Goal: Transaction & Acquisition: Purchase product/service

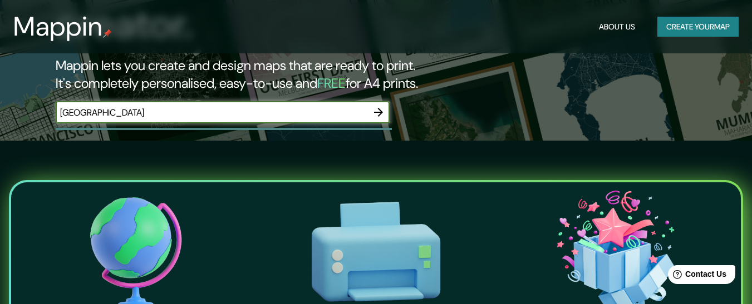
type input "[GEOGRAPHIC_DATA]"
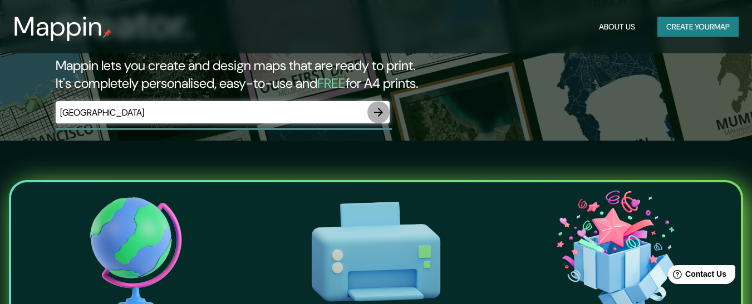
click at [374, 106] on icon "button" at bounding box center [378, 112] width 13 height 13
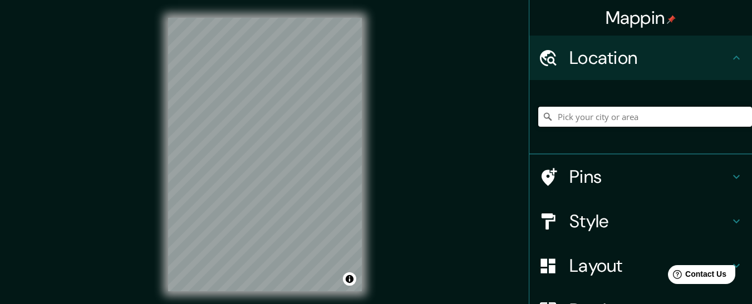
click at [579, 119] on input "Pick your city or area" at bounding box center [645, 117] width 214 height 20
click at [586, 123] on input "[GEOGRAPHIC_DATA]" at bounding box center [645, 117] width 214 height 20
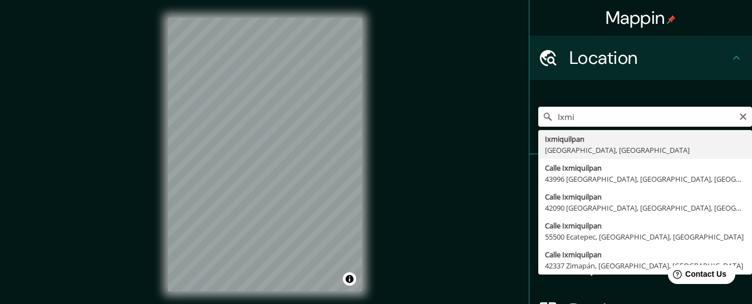
type input "Ixmiquilpan, [GEOGRAPHIC_DATA], [GEOGRAPHIC_DATA]"
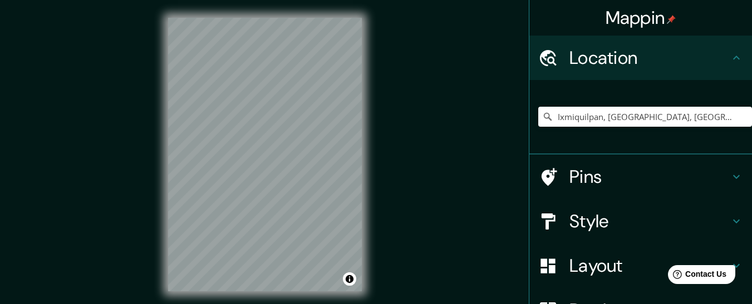
click at [372, 210] on div "© Mapbox © OpenStreetMap Improve this map" at bounding box center [264, 154] width 229 height 309
click at [608, 174] on h4 "Pins" at bounding box center [649, 177] width 160 height 22
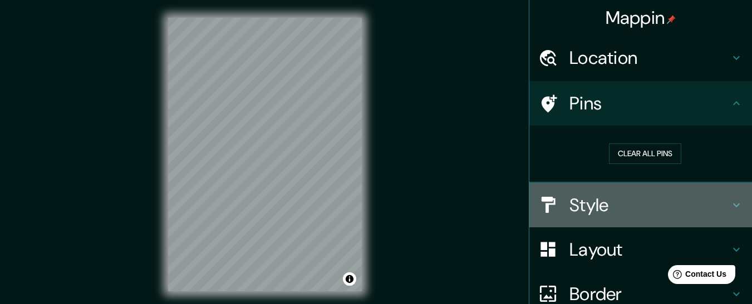
click at [618, 205] on h4 "Style" at bounding box center [649, 205] width 160 height 22
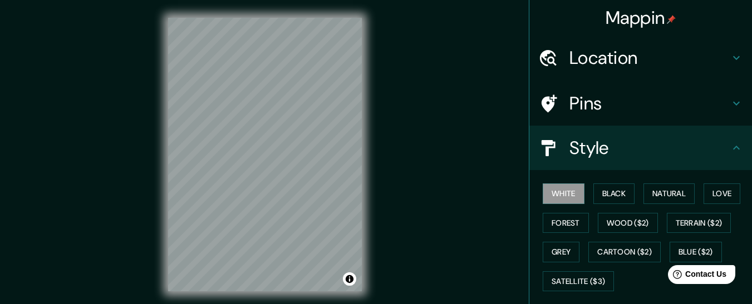
click at [664, 150] on h4 "Style" at bounding box center [649, 148] width 160 height 22
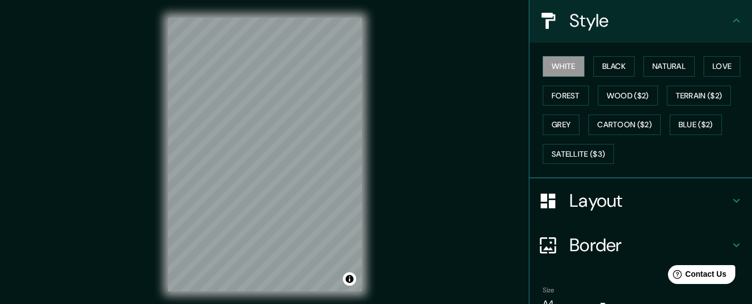
click at [672, 203] on h4 "Layout" at bounding box center [649, 201] width 160 height 22
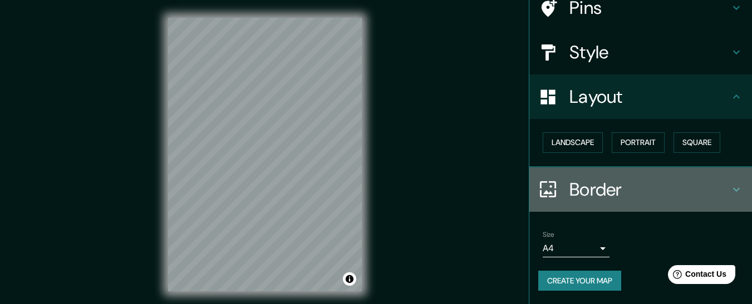
click at [672, 203] on div "Border" at bounding box center [640, 190] width 223 height 45
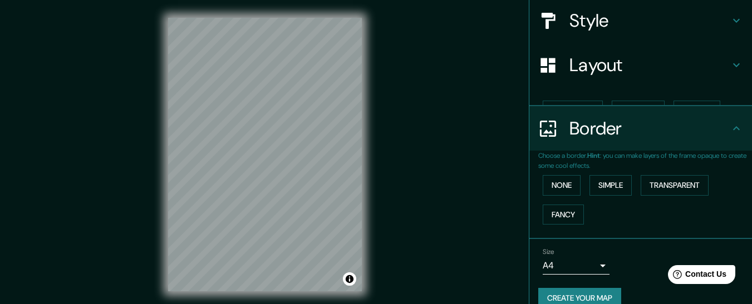
scroll to position [126, 0]
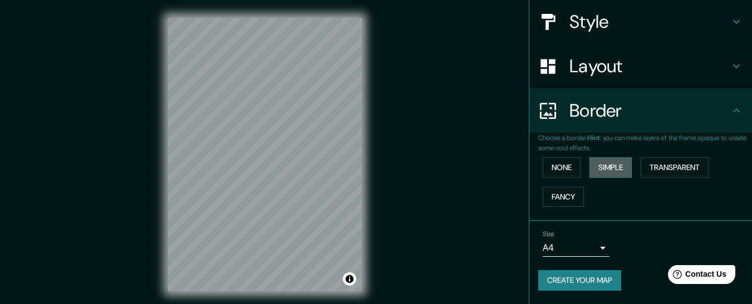
click at [598, 172] on button "Simple" at bounding box center [610, 168] width 42 height 21
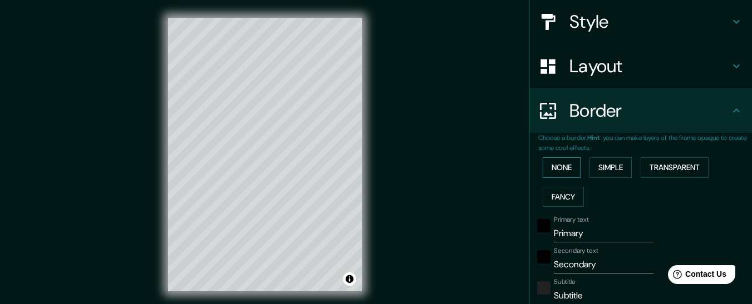
click at [562, 171] on button "None" at bounding box center [562, 168] width 38 height 21
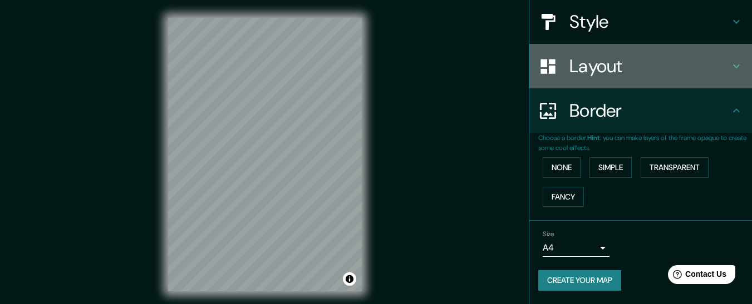
click at [625, 68] on h4 "Layout" at bounding box center [649, 66] width 160 height 22
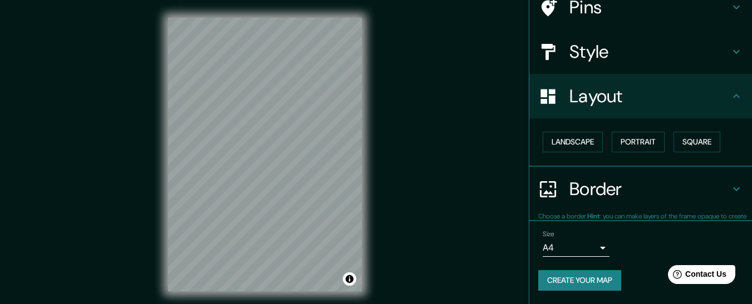
scroll to position [96, 0]
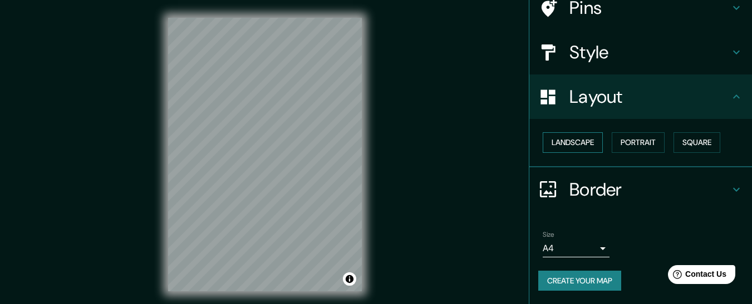
click at [574, 145] on button "Landscape" at bounding box center [573, 142] width 60 height 21
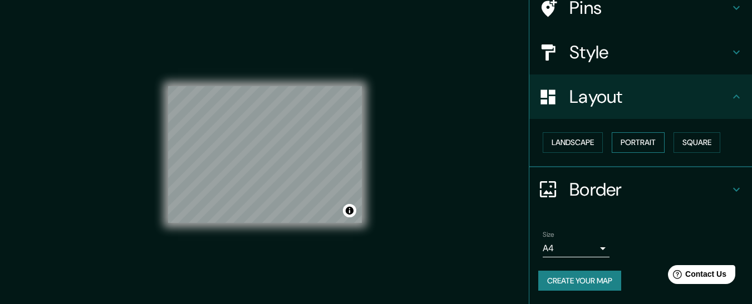
click at [637, 144] on button "Portrait" at bounding box center [638, 142] width 53 height 21
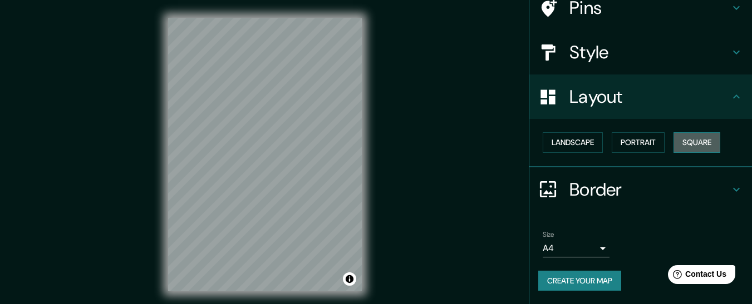
click at [691, 144] on button "Square" at bounding box center [697, 142] width 47 height 21
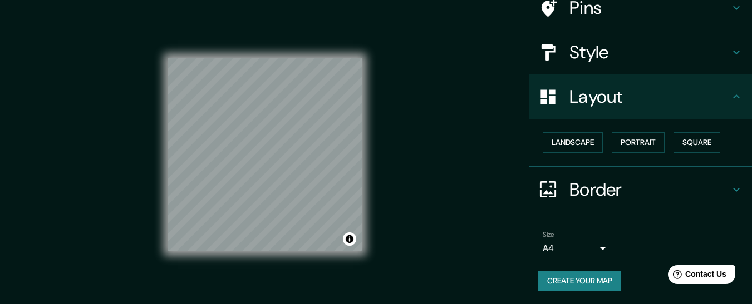
click at [663, 69] on div "Style" at bounding box center [640, 52] width 223 height 45
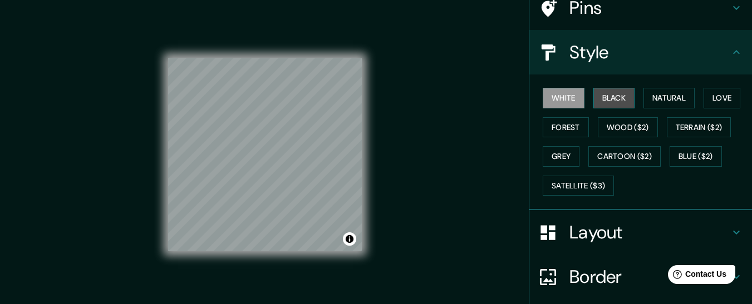
click at [613, 100] on button "Black" at bounding box center [614, 98] width 42 height 21
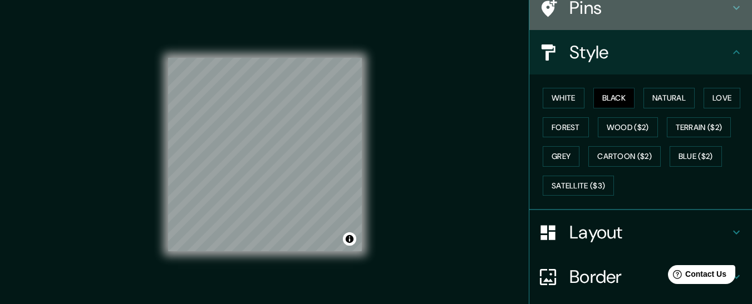
click at [620, 23] on div "Pins" at bounding box center [640, 8] width 223 height 45
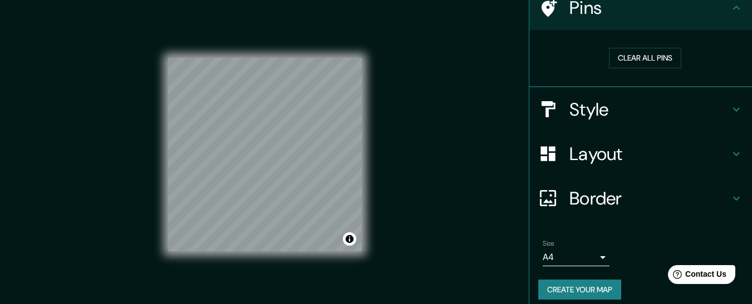
click at [611, 71] on div "Clear all pins" at bounding box center [645, 58] width 214 height 38
click at [616, 66] on button "Clear all pins" at bounding box center [645, 58] width 72 height 21
click at [632, 51] on button "Clear all pins" at bounding box center [645, 58] width 72 height 21
drag, startPoint x: 269, startPoint y: 145, endPoint x: 274, endPoint y: 153, distance: 9.7
click at [274, 153] on div at bounding box center [271, 150] width 9 height 9
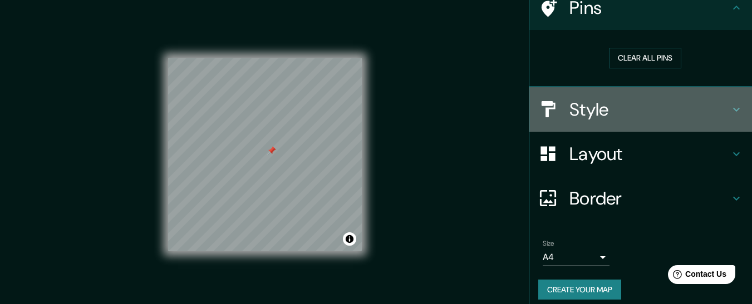
click at [550, 122] on div "Style" at bounding box center [640, 109] width 223 height 45
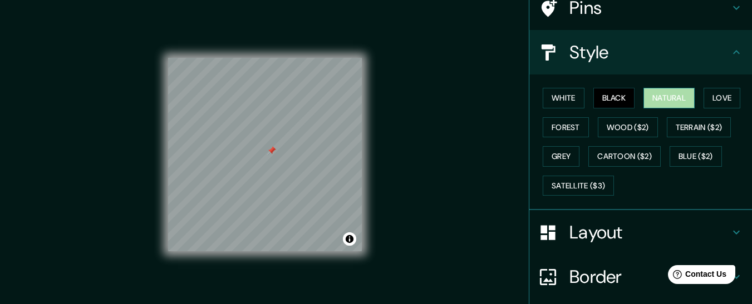
click at [677, 99] on button "Natural" at bounding box center [668, 98] width 51 height 21
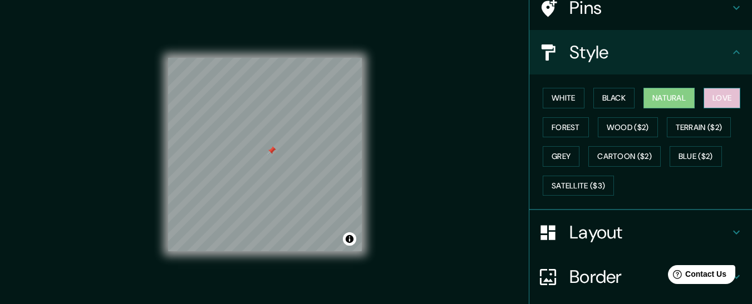
click at [709, 99] on button "Love" at bounding box center [722, 98] width 37 height 21
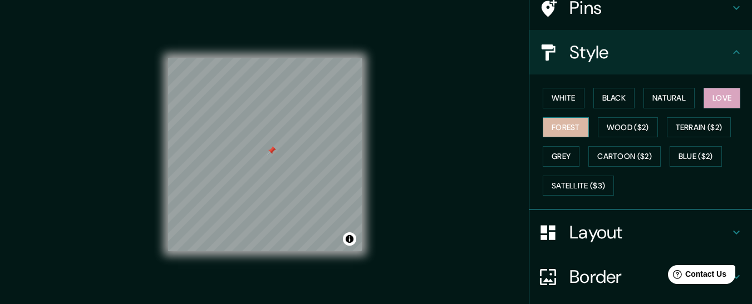
click at [568, 121] on button "Forest" at bounding box center [566, 127] width 46 height 21
click at [621, 116] on div "White Black Natural Love Forest Wood ($2) Terrain ($2) Grey Cartoon ($2) Blue (…" at bounding box center [645, 141] width 214 height 117
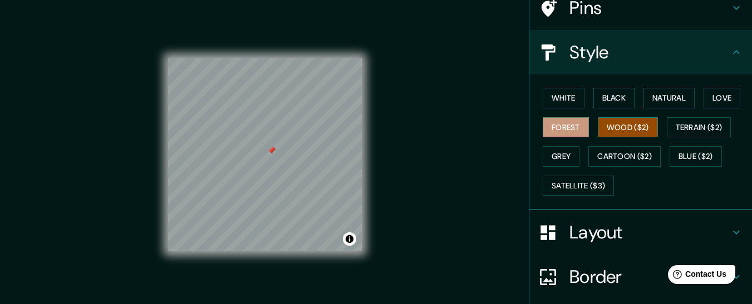
click at [621, 130] on button "Wood ($2)" at bounding box center [628, 127] width 60 height 21
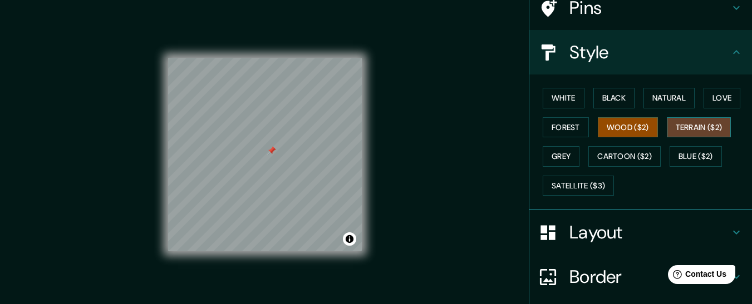
click at [697, 125] on button "Terrain ($2)" at bounding box center [699, 127] width 65 height 21
click at [640, 125] on button "Wood ($2)" at bounding box center [628, 127] width 60 height 21
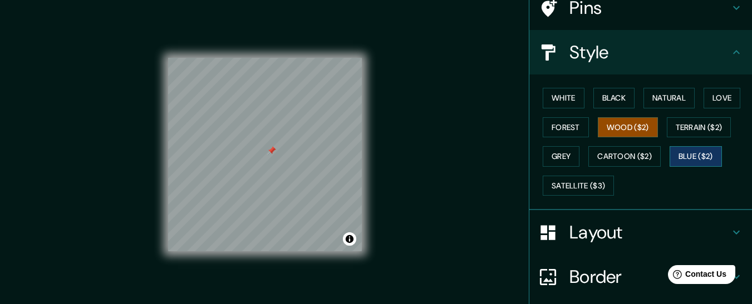
click at [676, 161] on button "Blue ($2)" at bounding box center [696, 156] width 52 height 21
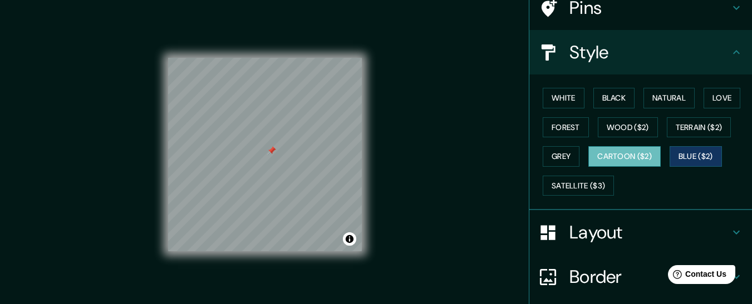
click at [632, 155] on button "Cartoon ($2)" at bounding box center [624, 156] width 72 height 21
click at [567, 157] on button "Grey" at bounding box center [561, 156] width 37 height 21
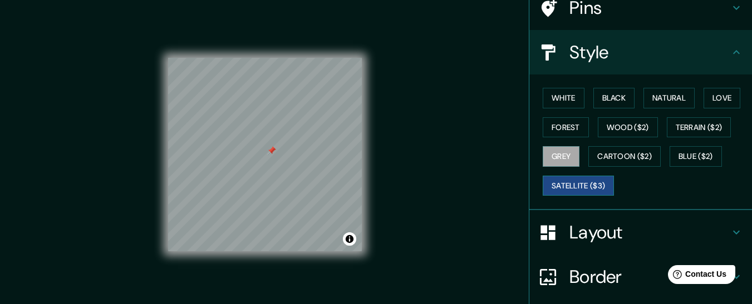
click at [568, 184] on button "Satellite ($3)" at bounding box center [578, 186] width 71 height 21
drag, startPoint x: 261, startPoint y: 92, endPoint x: 282, endPoint y: 100, distance: 22.5
click at [282, 100] on div at bounding box center [283, 99] width 9 height 9
click at [282, 100] on div at bounding box center [282, 99] width 9 height 9
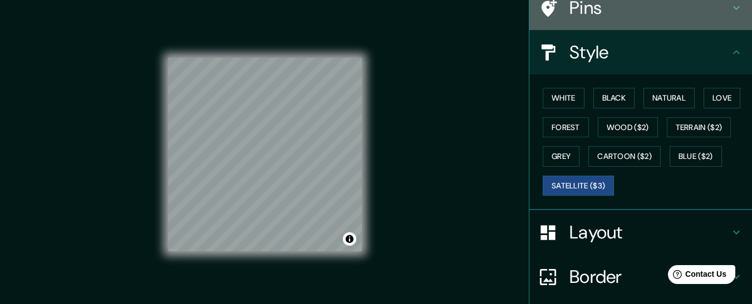
click at [573, 24] on div "Pins" at bounding box center [640, 8] width 223 height 45
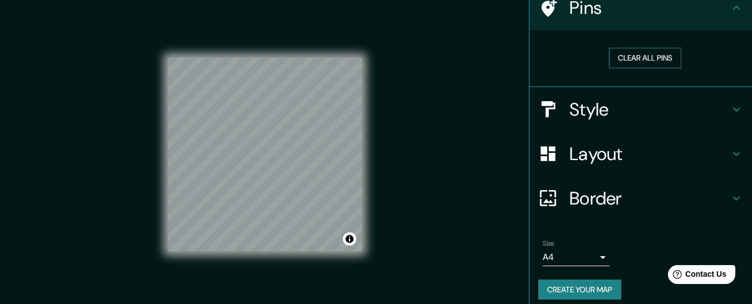
click at [617, 54] on button "Clear all pins" at bounding box center [645, 58] width 72 height 21
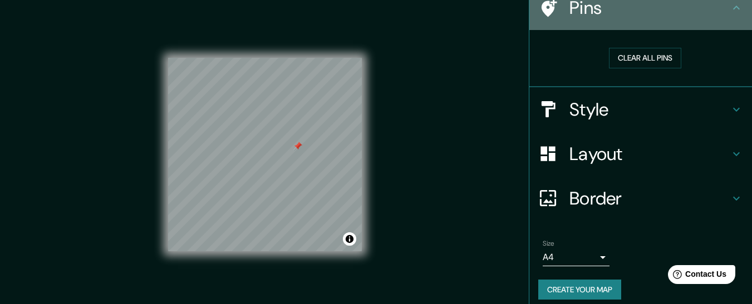
click at [617, 13] on h4 "Pins" at bounding box center [649, 8] width 160 height 22
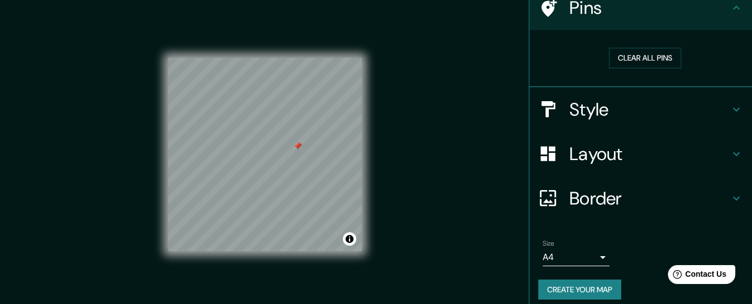
click at [593, 157] on h4 "Layout" at bounding box center [649, 154] width 160 height 22
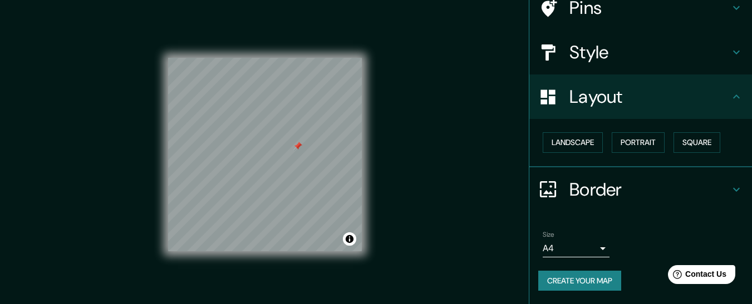
click at [633, 70] on div "Style" at bounding box center [640, 52] width 223 height 45
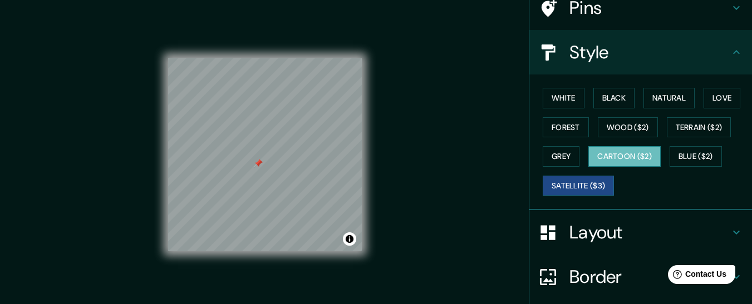
click at [609, 159] on button "Cartoon ($2)" at bounding box center [624, 156] width 72 height 21
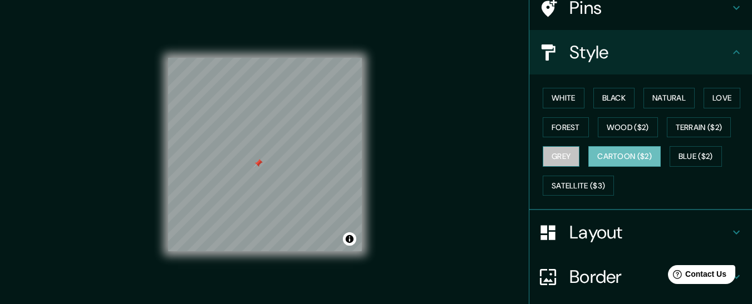
click at [554, 156] on button "Grey" at bounding box center [561, 156] width 37 height 21
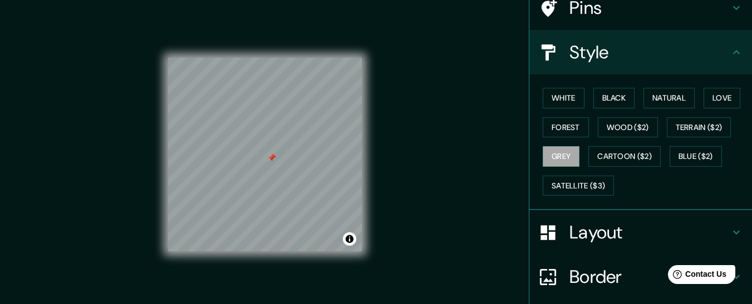
drag, startPoint x: 653, startPoint y: 126, endPoint x: 651, endPoint y: 139, distance: 12.4
click at [653, 129] on div "White Black Natural Love Forest Wood ($2) Terrain ($2) Grey Cartoon ($2) Blue (…" at bounding box center [645, 141] width 214 height 117
click at [646, 149] on button "Cartoon ($2)" at bounding box center [624, 156] width 72 height 21
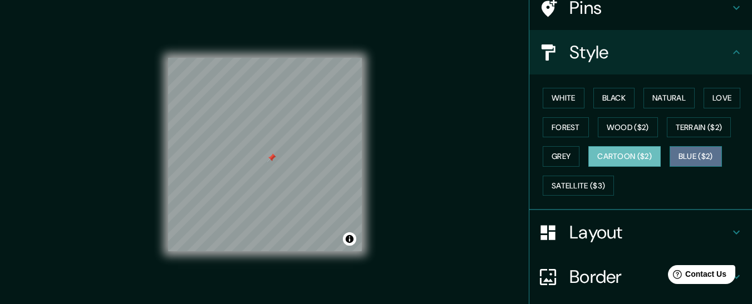
click at [679, 162] on button "Blue ($2)" at bounding box center [696, 156] width 52 height 21
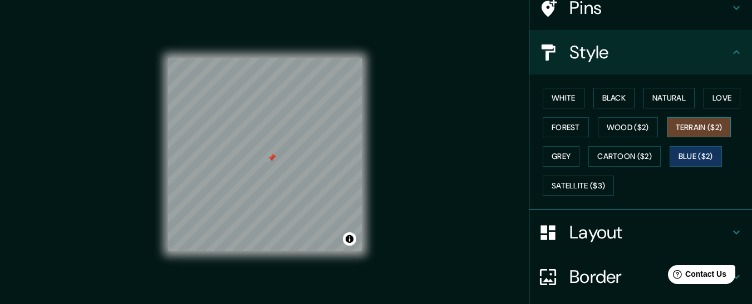
click at [699, 129] on button "Terrain ($2)" at bounding box center [699, 127] width 65 height 21
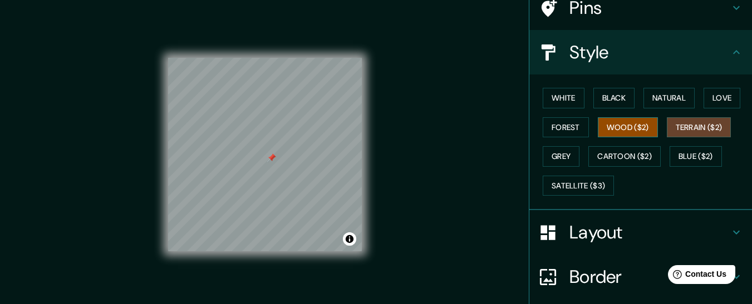
click at [624, 128] on button "Wood ($2)" at bounding box center [628, 127] width 60 height 21
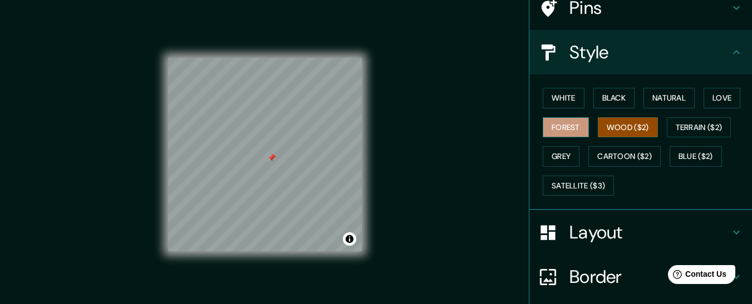
click at [562, 130] on button "Forest" at bounding box center [566, 127] width 46 height 21
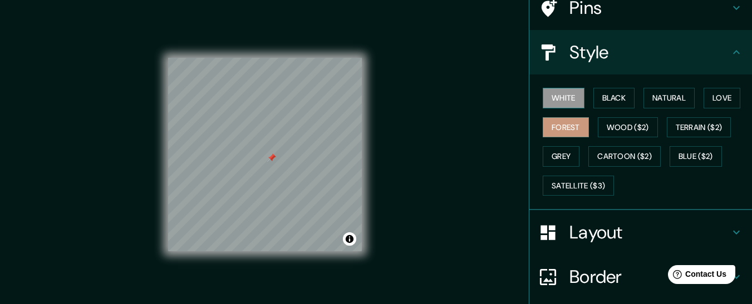
click at [563, 92] on button "White" at bounding box center [564, 98] width 42 height 21
click at [615, 97] on button "Black" at bounding box center [614, 98] width 42 height 21
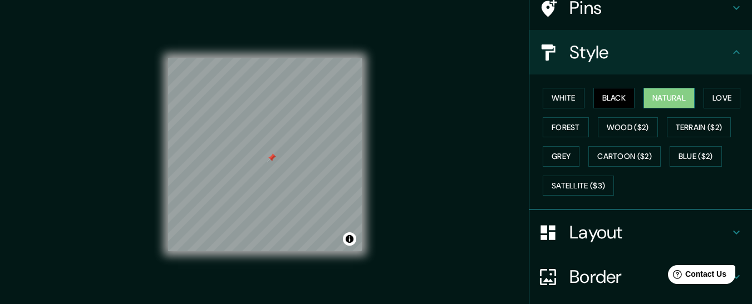
click at [659, 102] on button "Natural" at bounding box center [668, 98] width 51 height 21
click at [720, 103] on button "Love" at bounding box center [722, 98] width 37 height 21
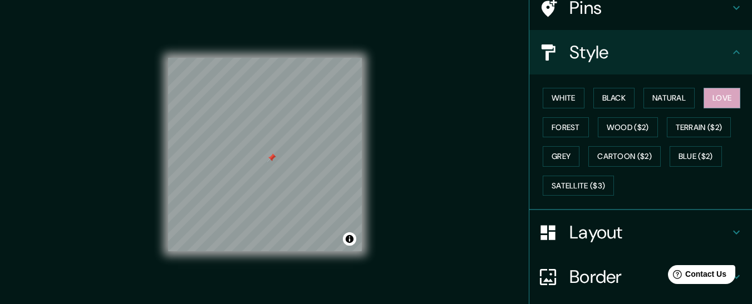
click at [566, 114] on div "White Black Natural Love Forest Wood ($2) Terrain ($2) Grey Cartoon ($2) Blue (…" at bounding box center [645, 141] width 214 height 117
click at [567, 105] on button "White" at bounding box center [564, 98] width 42 height 21
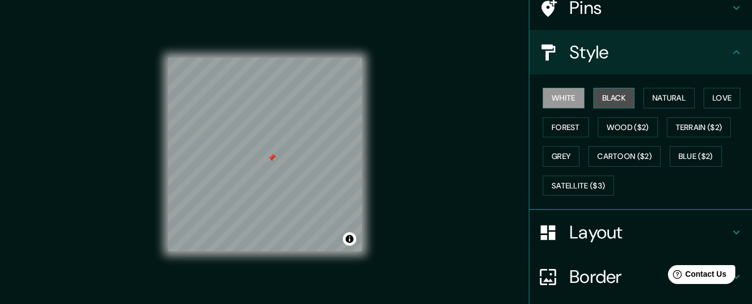
click at [597, 102] on button "Black" at bounding box center [614, 98] width 42 height 21
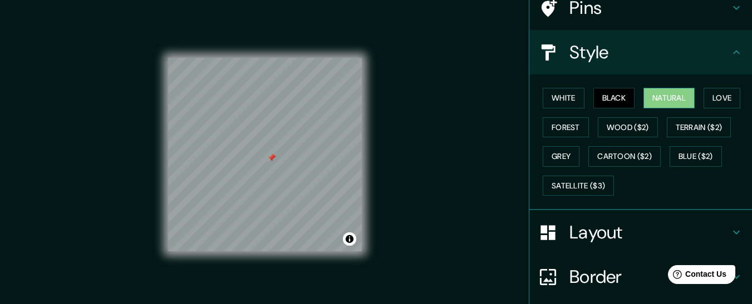
click at [665, 102] on button "Natural" at bounding box center [668, 98] width 51 height 21
click at [568, 96] on button "White" at bounding box center [564, 98] width 42 height 21
click at [609, 97] on button "Black" at bounding box center [614, 98] width 42 height 21
click at [662, 100] on button "Natural" at bounding box center [668, 98] width 51 height 21
click at [574, 97] on button "White" at bounding box center [564, 98] width 42 height 21
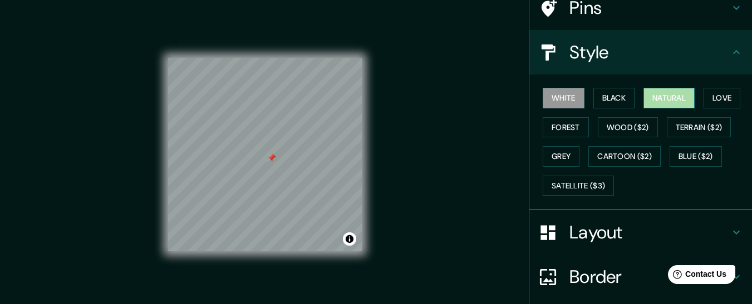
click at [670, 100] on button "Natural" at bounding box center [668, 98] width 51 height 21
drag, startPoint x: 376, startPoint y: 131, endPoint x: 277, endPoint y: 159, distance: 102.8
click at [277, 159] on div at bounding box center [274, 158] width 9 height 9
click at [274, 158] on div at bounding box center [274, 158] width 9 height 9
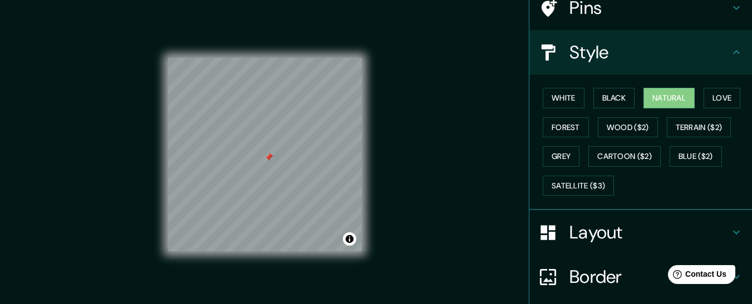
click at [269, 159] on div at bounding box center [268, 157] width 9 height 9
click at [274, 154] on div at bounding box center [273, 154] width 9 height 9
click at [279, 150] on div at bounding box center [279, 149] width 9 height 9
click at [439, 199] on div "Mappin Location Ixmiquilpan, [GEOGRAPHIC_DATA], [GEOGRAPHIC_DATA] Pins Style Wh…" at bounding box center [376, 163] width 752 height 327
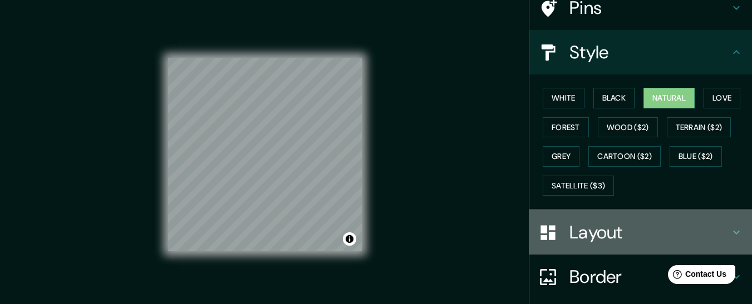
click at [614, 235] on h4 "Layout" at bounding box center [649, 233] width 160 height 22
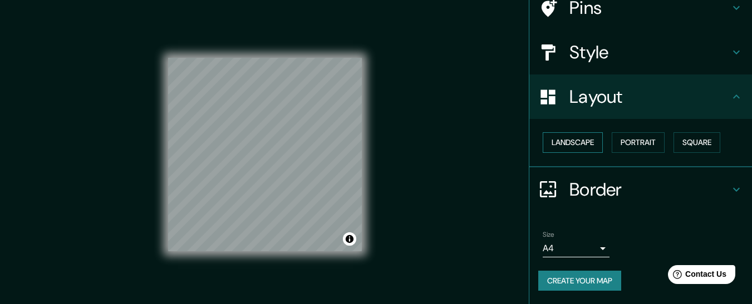
click at [585, 140] on button "Landscape" at bounding box center [573, 142] width 60 height 21
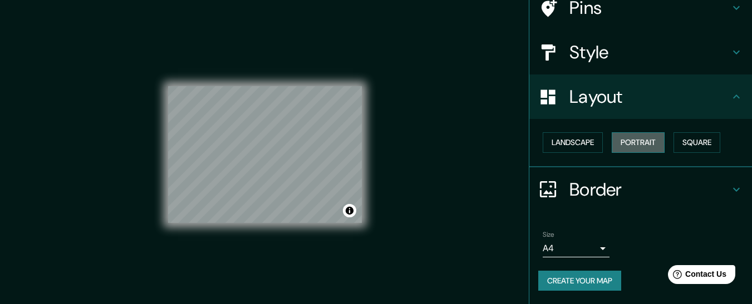
click at [627, 138] on button "Portrait" at bounding box center [638, 142] width 53 height 21
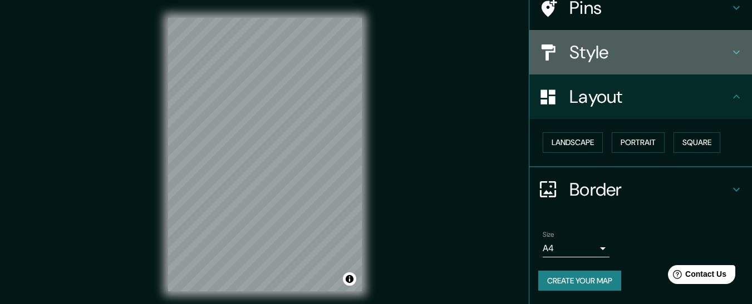
click at [674, 56] on h4 "Style" at bounding box center [649, 52] width 160 height 22
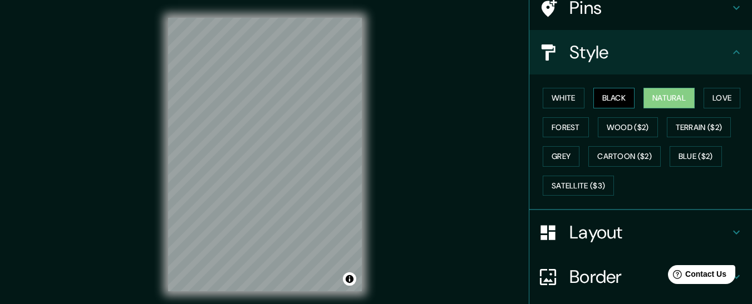
click at [609, 104] on button "Black" at bounding box center [614, 98] width 42 height 21
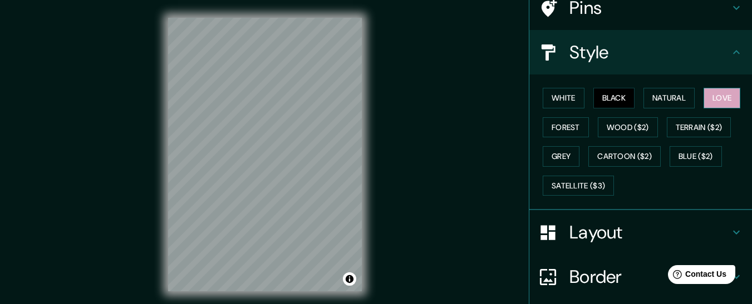
click at [714, 96] on button "Love" at bounding box center [722, 98] width 37 height 21
click at [696, 129] on button "Terrain ($2)" at bounding box center [699, 127] width 65 height 21
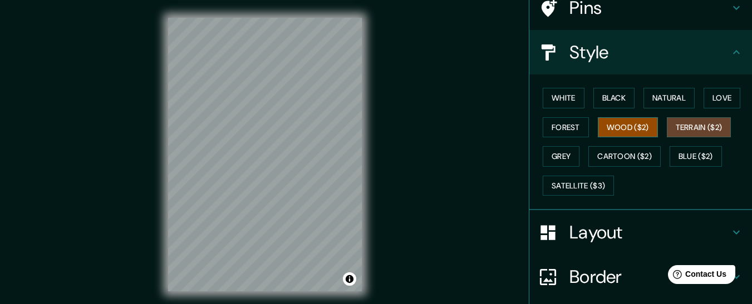
click at [629, 130] on button "Wood ($2)" at bounding box center [628, 127] width 60 height 21
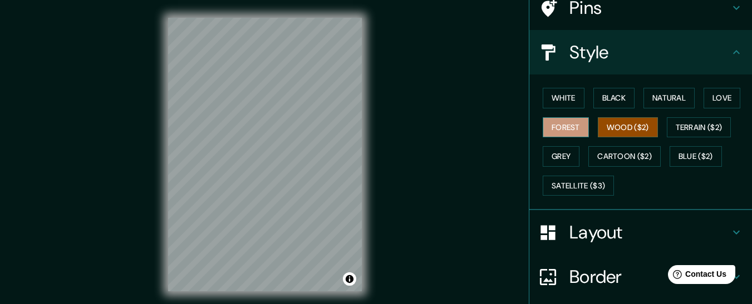
click at [556, 130] on button "Forest" at bounding box center [566, 127] width 46 height 21
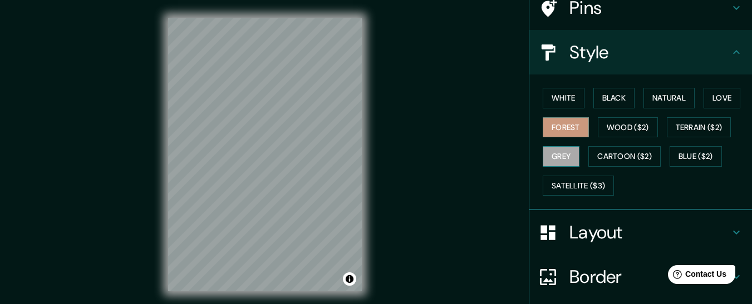
click at [548, 163] on button "Grey" at bounding box center [561, 156] width 37 height 21
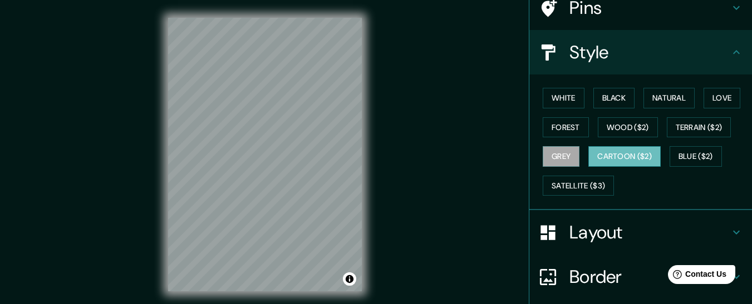
click at [609, 158] on button "Cartoon ($2)" at bounding box center [624, 156] width 72 height 21
click at [696, 151] on button "Blue ($2)" at bounding box center [696, 156] width 52 height 21
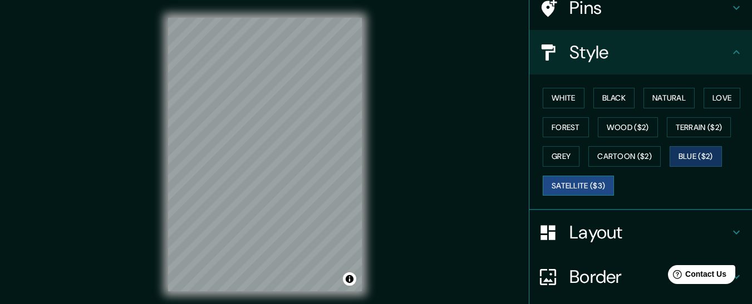
click at [562, 183] on button "Satellite ($3)" at bounding box center [578, 186] width 71 height 21
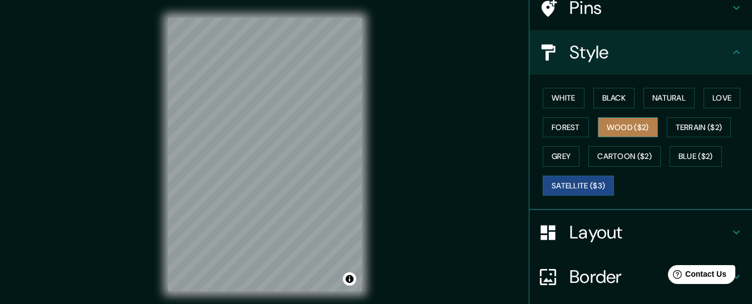
click at [619, 132] on button "Wood ($2)" at bounding box center [628, 127] width 60 height 21
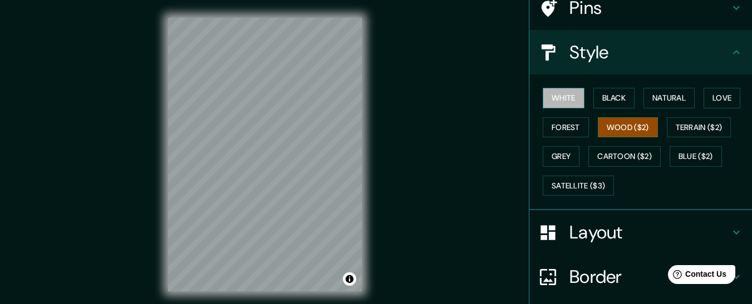
click at [565, 92] on button "White" at bounding box center [564, 98] width 42 height 21
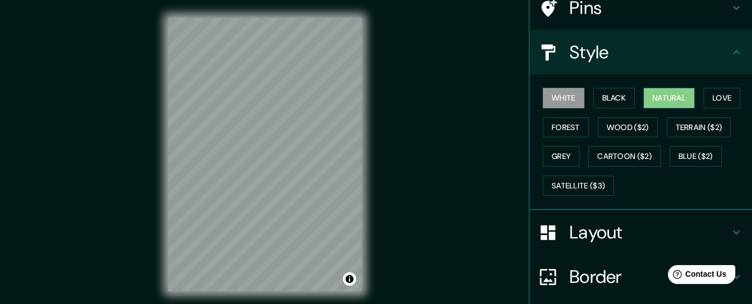
click at [661, 90] on button "Natural" at bounding box center [668, 98] width 51 height 21
click at [720, 104] on button "Love" at bounding box center [722, 98] width 37 height 21
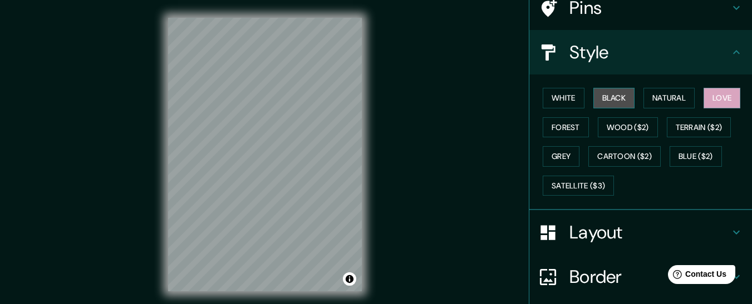
click at [622, 96] on button "Black" at bounding box center [614, 98] width 42 height 21
